Goal: Information Seeking & Learning: Learn about a topic

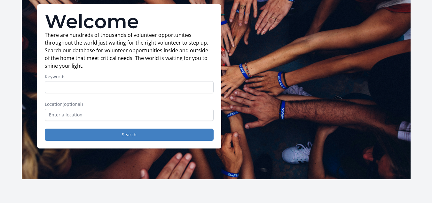
scroll to position [52, 0]
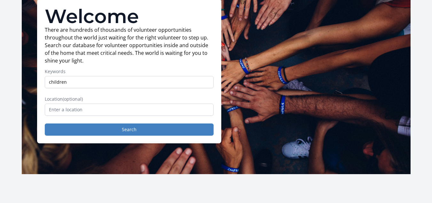
type input "children"
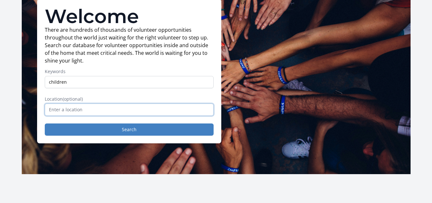
click at [138, 109] on input "text" at bounding box center [129, 109] width 169 height 12
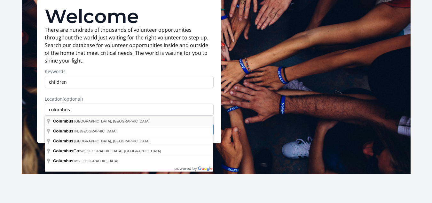
type input "[GEOGRAPHIC_DATA], [GEOGRAPHIC_DATA], [GEOGRAPHIC_DATA]"
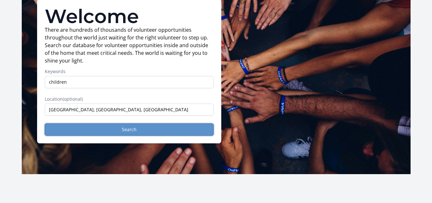
click at [136, 128] on button "Search" at bounding box center [129, 129] width 169 height 12
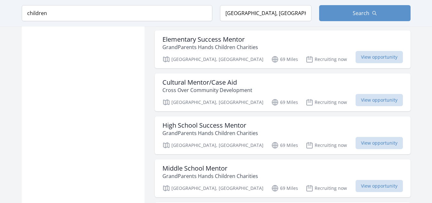
scroll to position [713, 0]
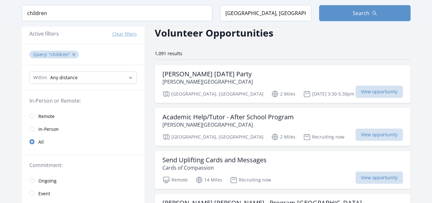
scroll to position [28, 0]
click at [132, 76] on select "Any distance , 5 Miles , 20 Miles , 50 Miles , 100 Miles" at bounding box center [82, 78] width 107 height 12
select select "32186"
click at [29, 72] on select "Any distance , 5 Miles , 20 Miles , 50 Miles , 100 Miles" at bounding box center [82, 78] width 107 height 12
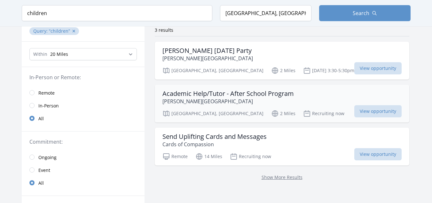
scroll to position [79, 0]
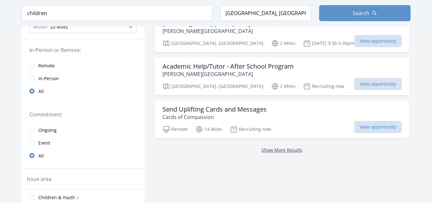
click at [262, 152] on link "Show More Results" at bounding box center [282, 150] width 41 height 6
click at [262, 149] on link "Show More Results" at bounding box center [282, 150] width 41 height 6
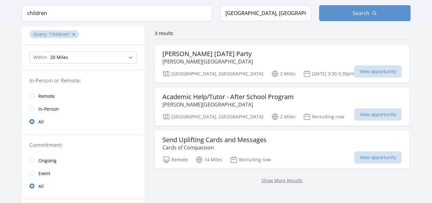
scroll to position [47, 0]
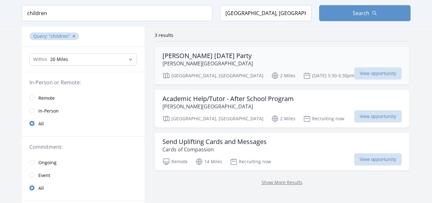
click at [235, 59] on h3 "Gladden Halloween Party" at bounding box center [208, 56] width 91 height 8
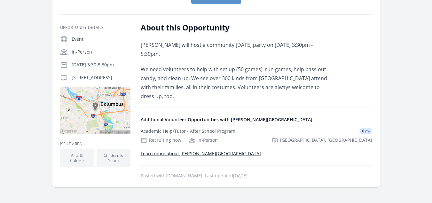
scroll to position [96, 0]
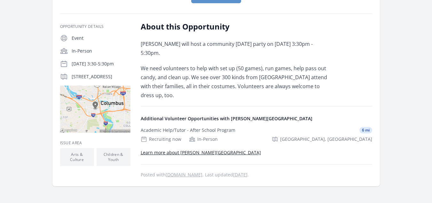
click at [228, 149] on link "Learn more about Gladden Community House" at bounding box center [201, 152] width 120 height 6
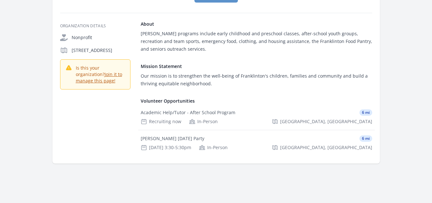
scroll to position [84, 0]
click at [192, 137] on div "Gladden Halloween Party" at bounding box center [173, 138] width 64 height 6
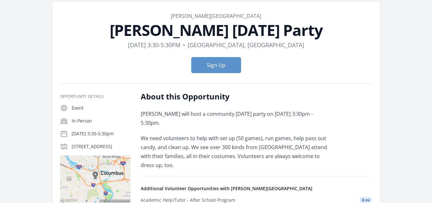
scroll to position [27, 0]
